Goal: Information Seeking & Learning: Learn about a topic

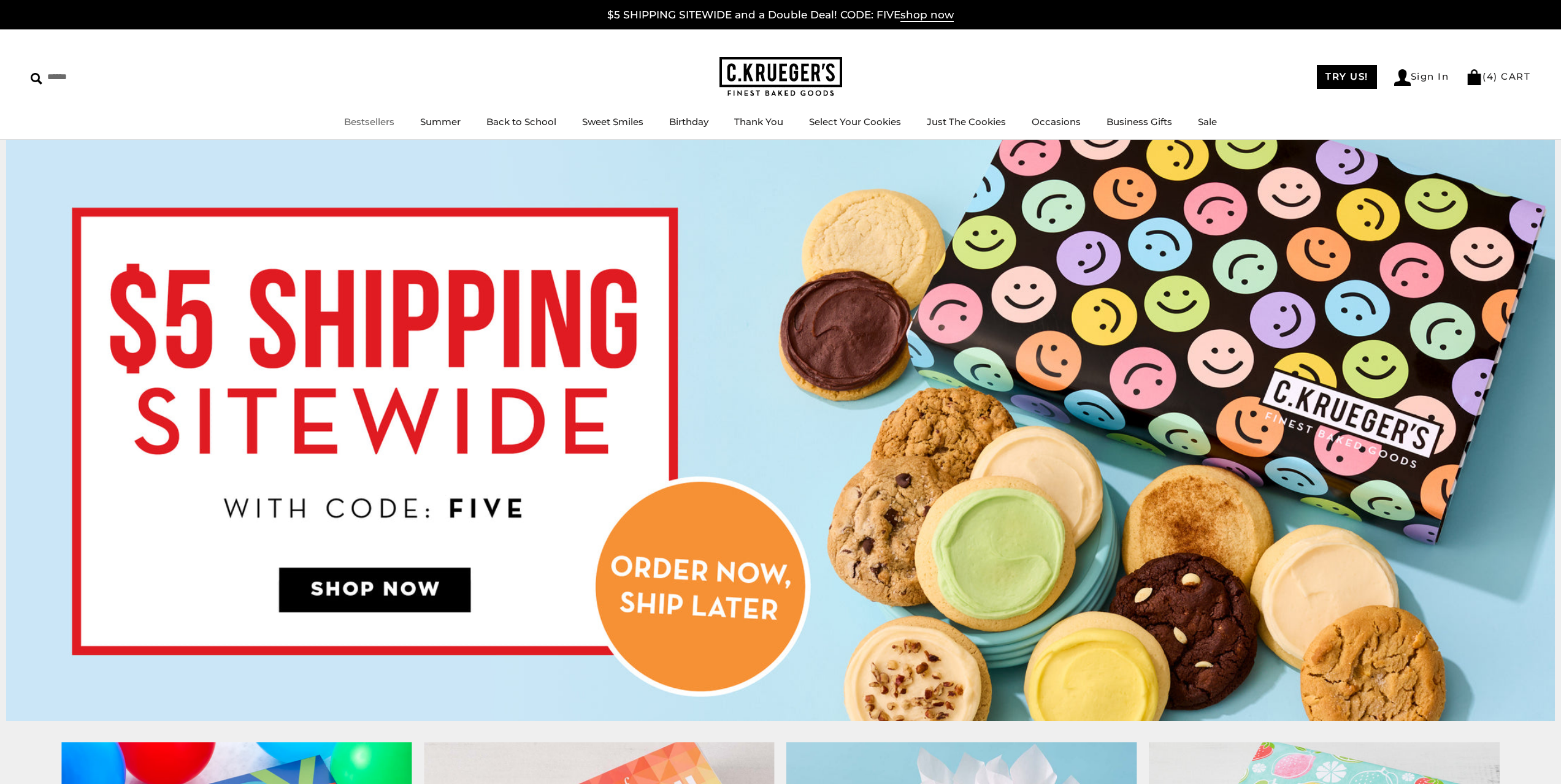
click at [374, 126] on link "Bestsellers" at bounding box center [369, 122] width 51 height 12
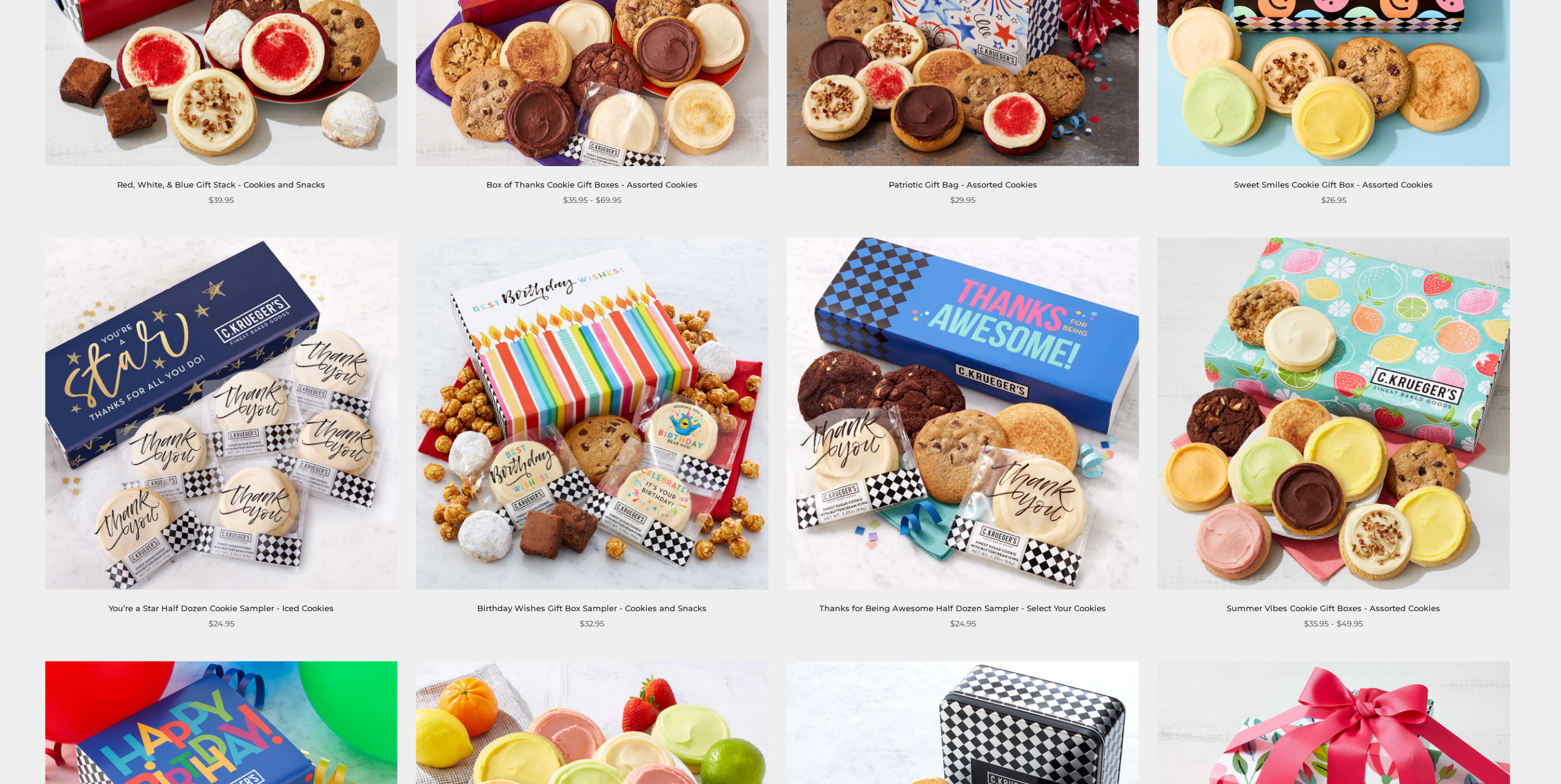
scroll to position [920, 0]
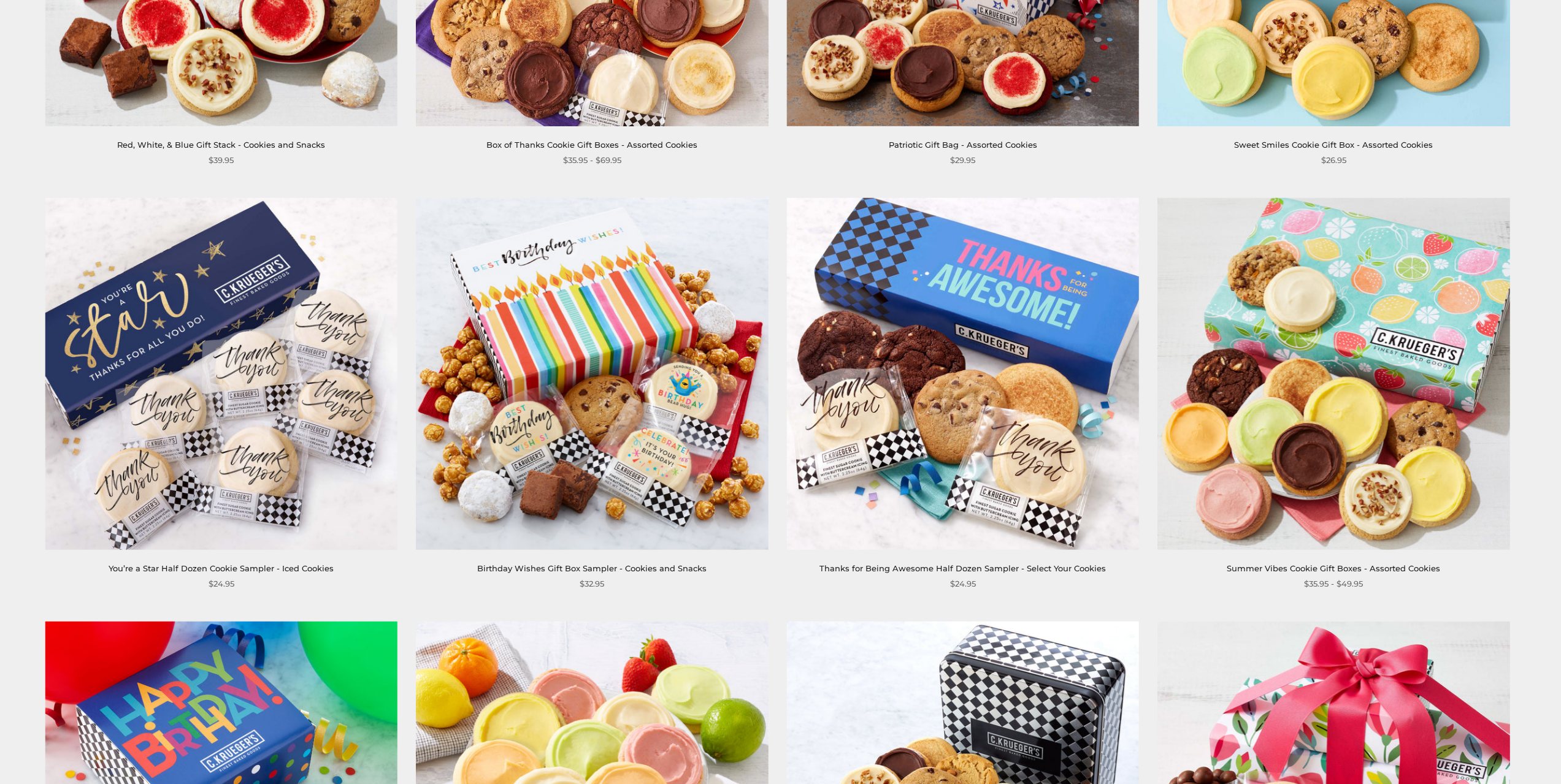
click at [1340, 385] on img at bounding box center [1333, 373] width 352 height 352
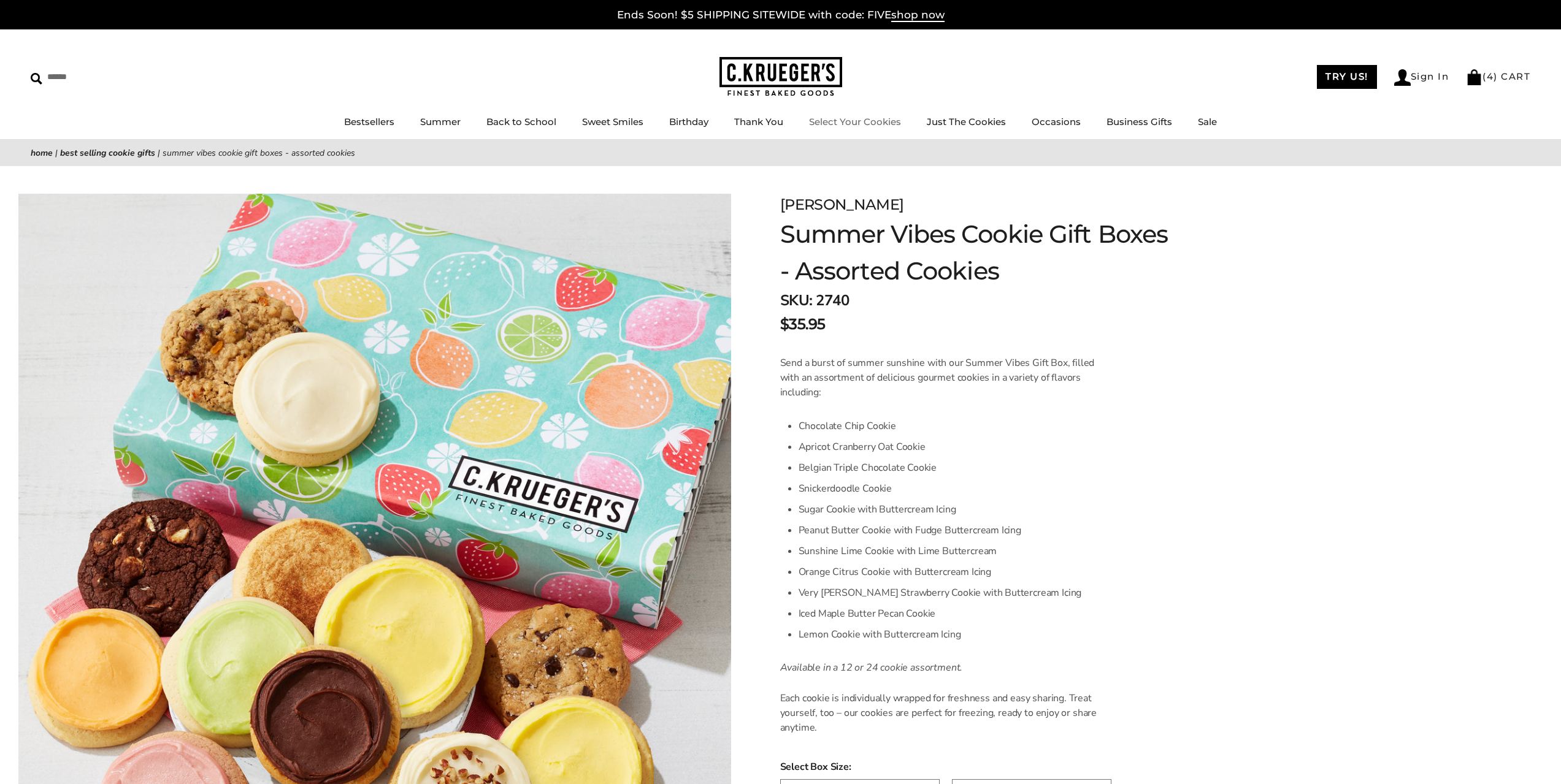
click at [809, 82] on img at bounding box center [780, 77] width 123 height 40
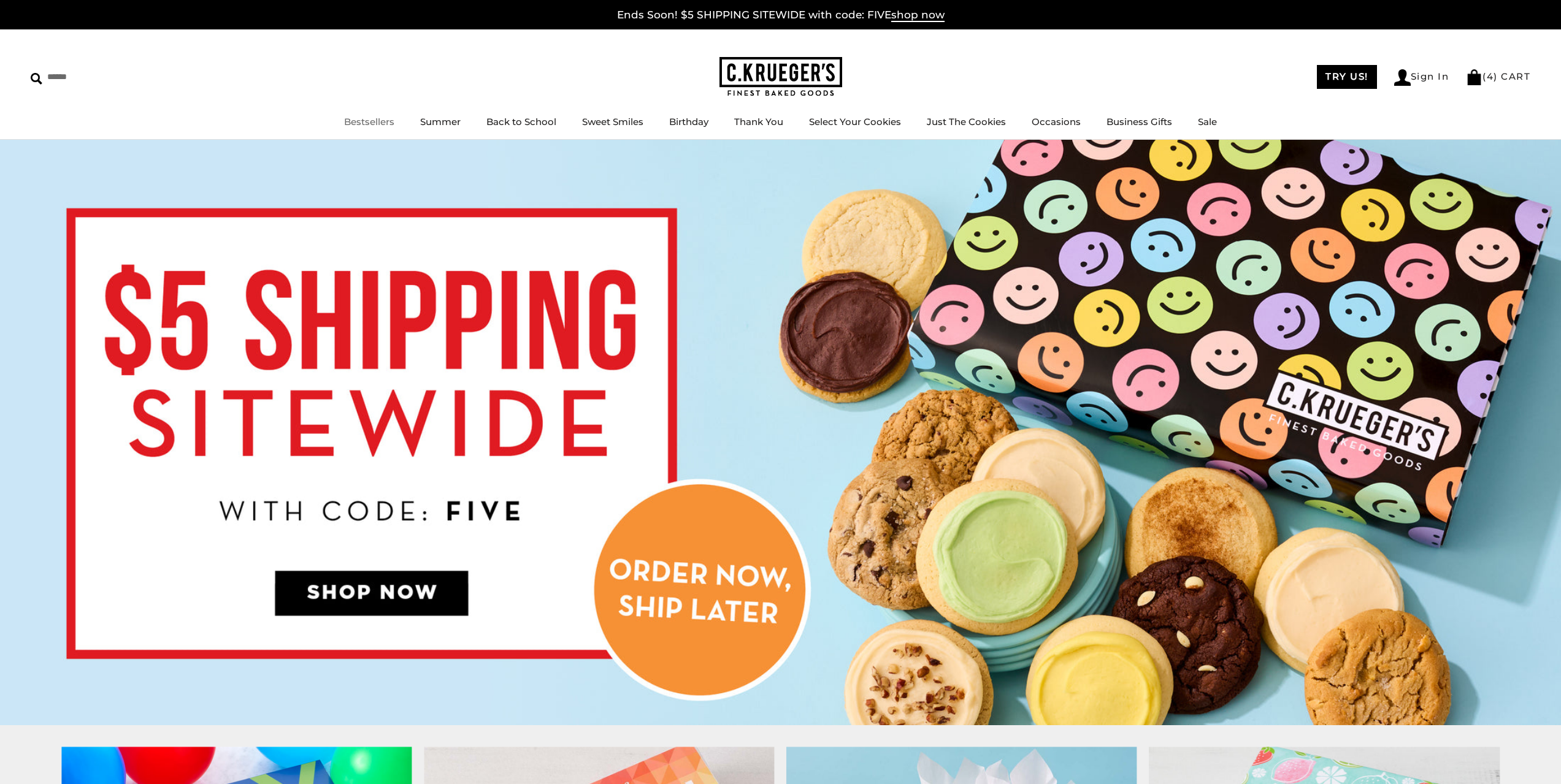
click at [382, 118] on link "Bestsellers" at bounding box center [369, 122] width 51 height 12
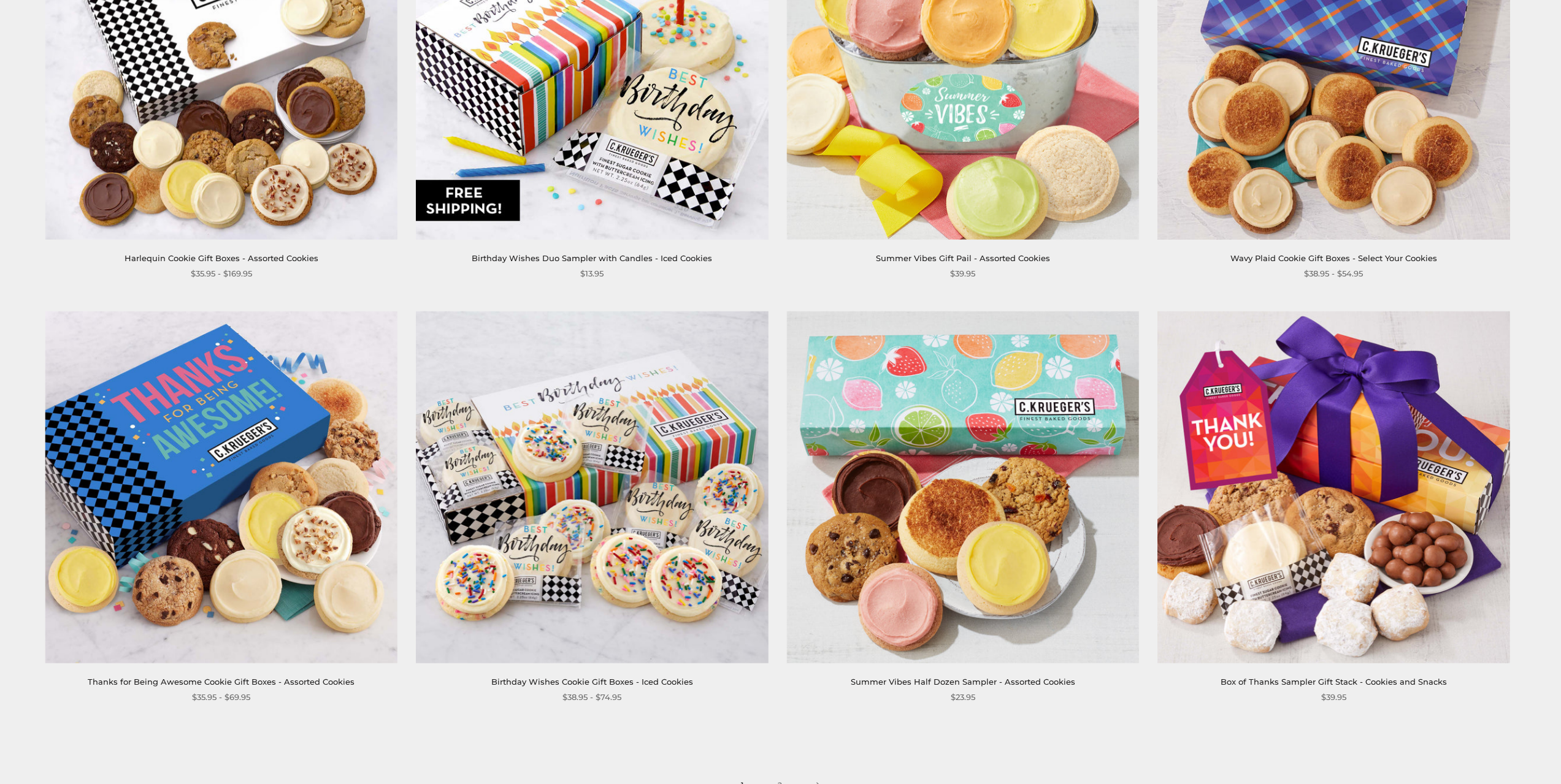
scroll to position [2349, 0]
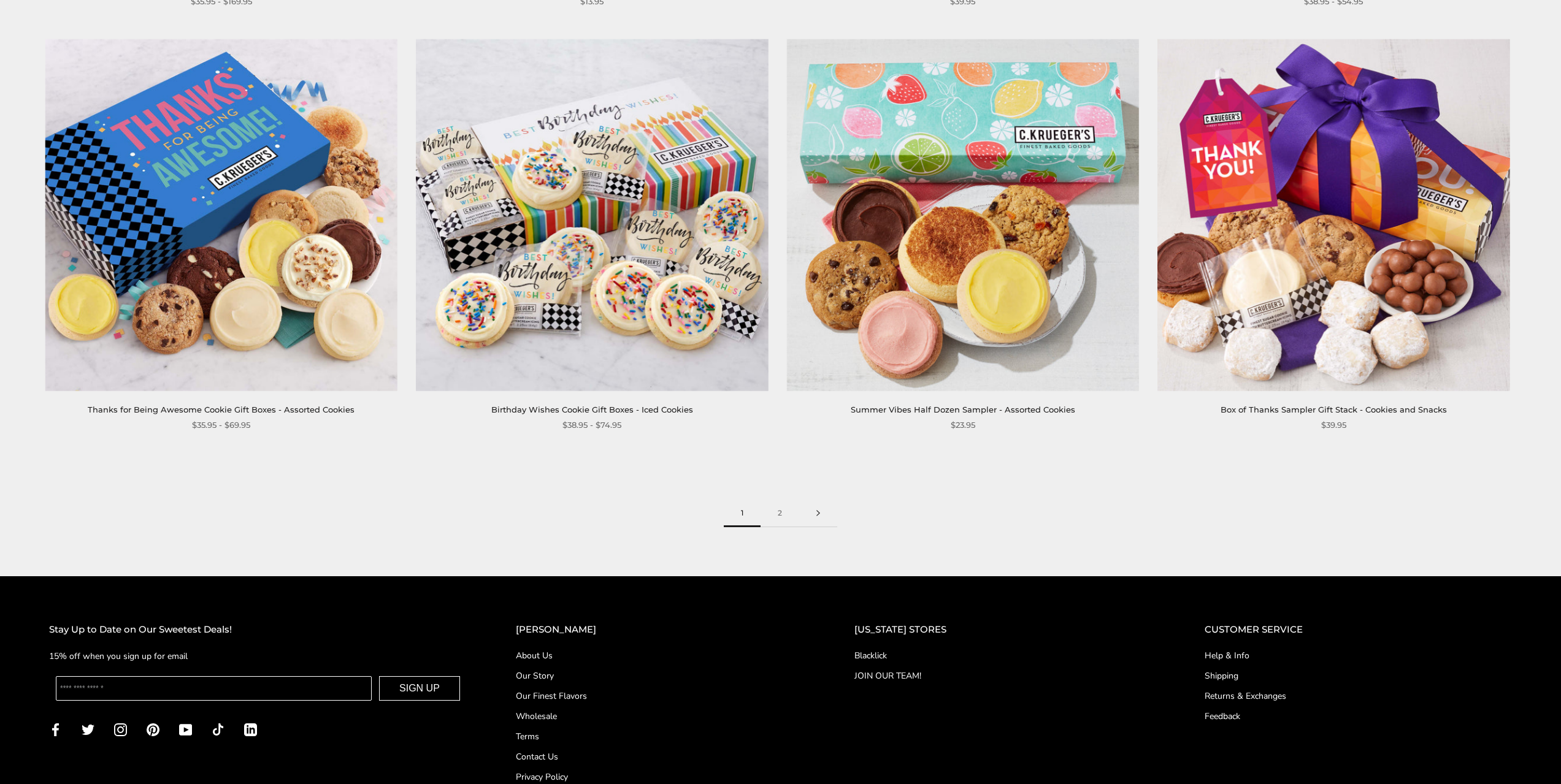
click at [817, 516] on link at bounding box center [818, 513] width 38 height 28
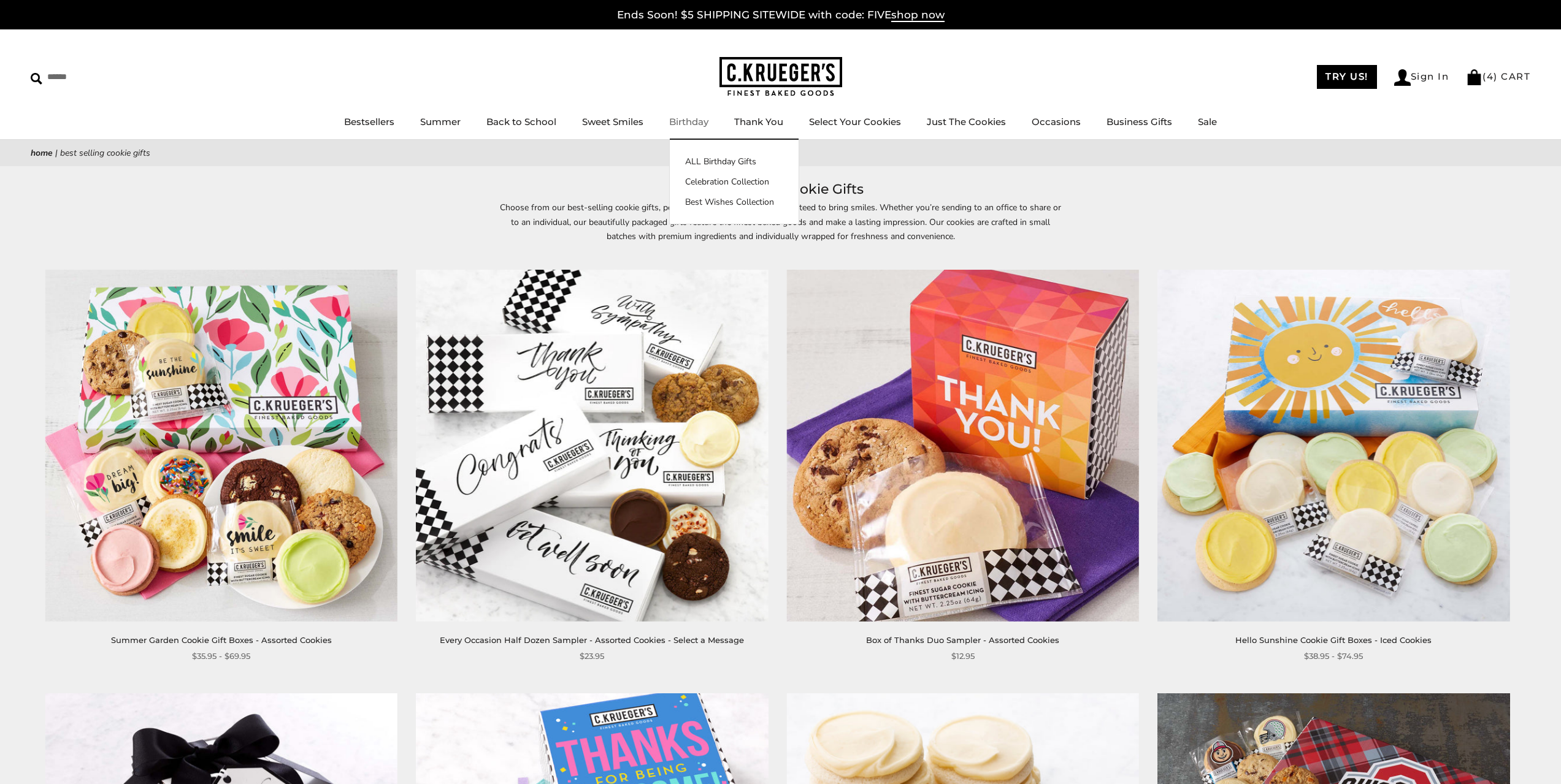
click at [779, 76] on img at bounding box center [780, 77] width 123 height 40
